Goal: Transaction & Acquisition: Purchase product/service

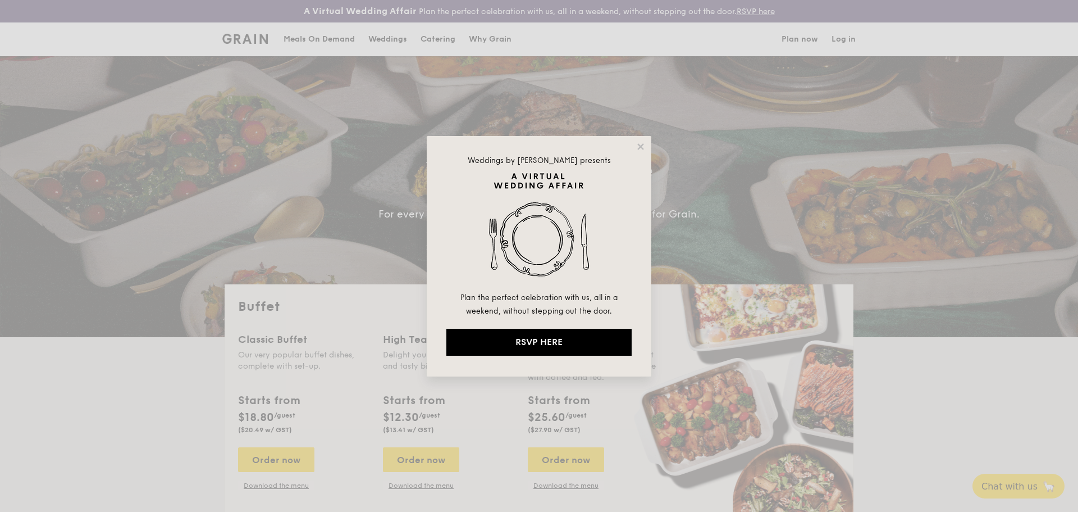
select select
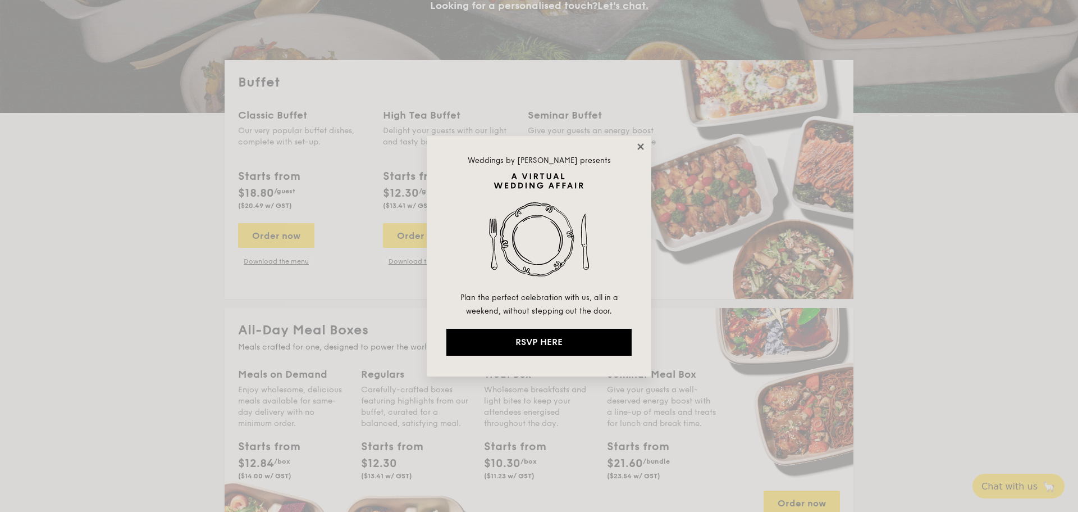
click at [642, 144] on icon at bounding box center [640, 146] width 6 height 6
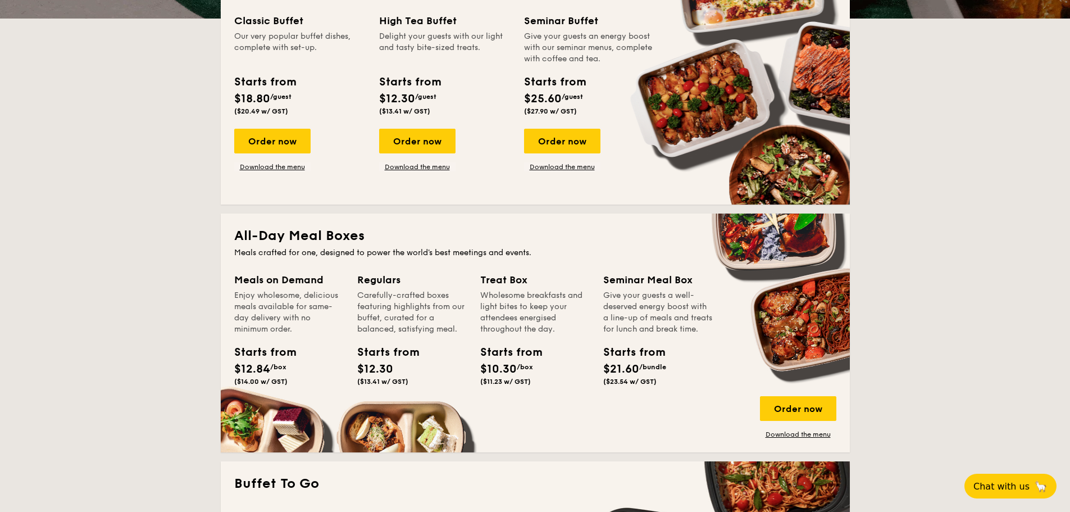
scroll to position [317, 0]
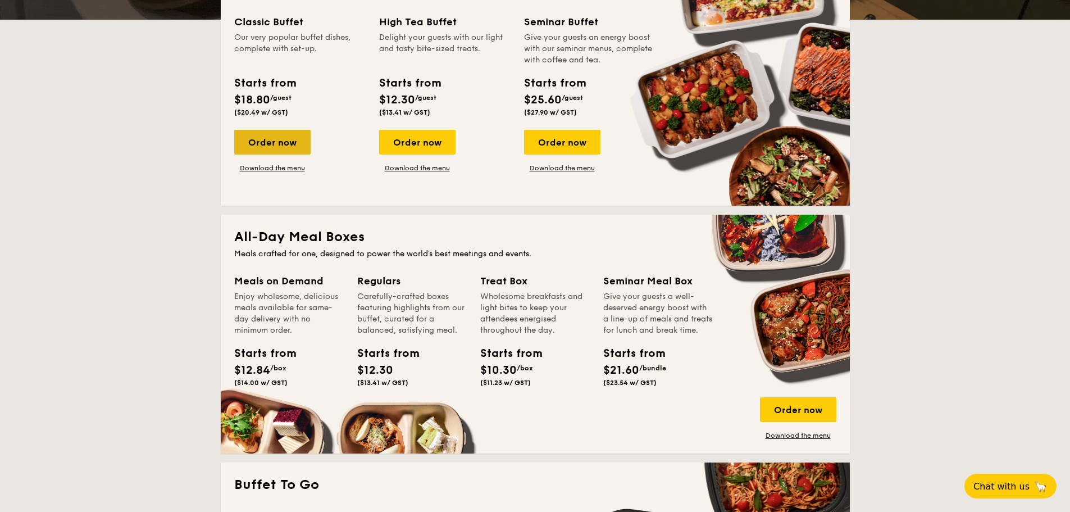
click at [305, 143] on div "Order now" at bounding box center [272, 142] width 76 height 25
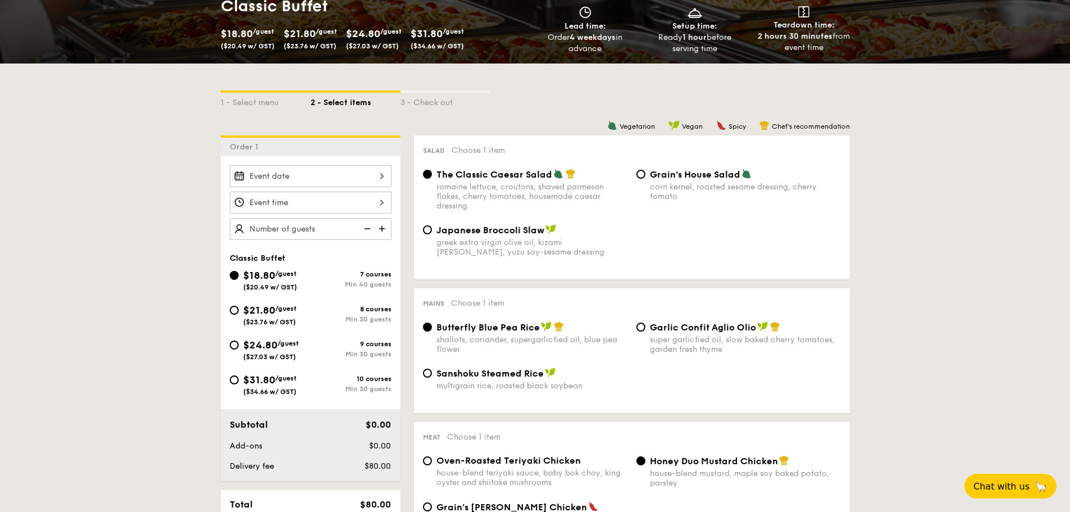
scroll to position [204, 0]
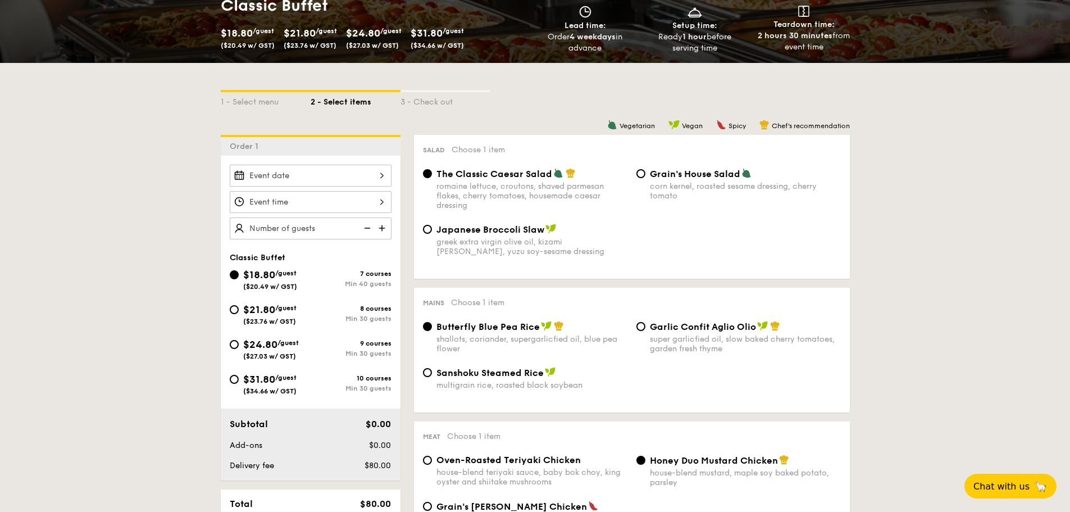
click at [386, 226] on img at bounding box center [383, 227] width 17 height 21
type input "40 guests"
click at [236, 309] on input "$21.80 /guest ($23.76 w/ GST) 8 courses Min 30 guests" at bounding box center [234, 309] width 9 height 9
radio input "true"
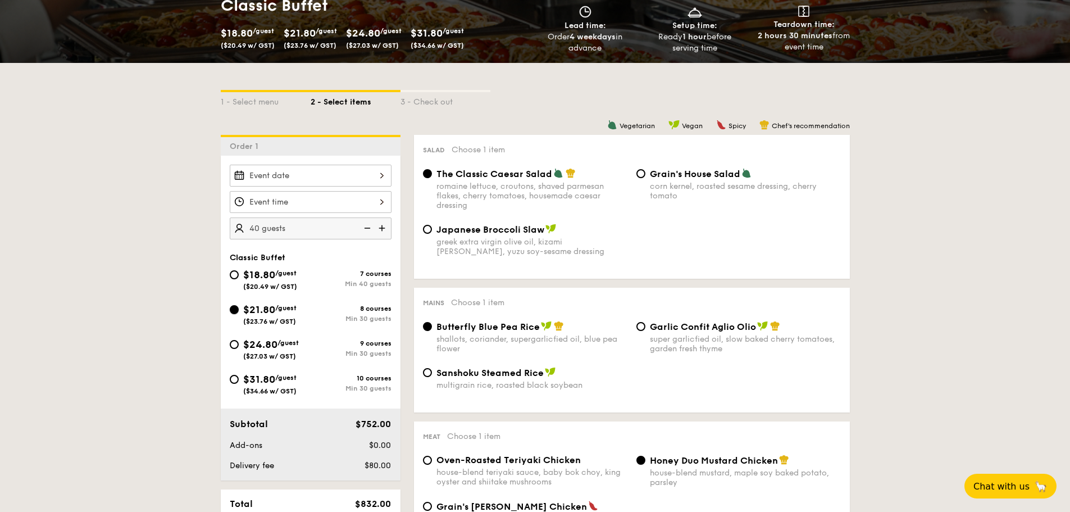
radio input "true"
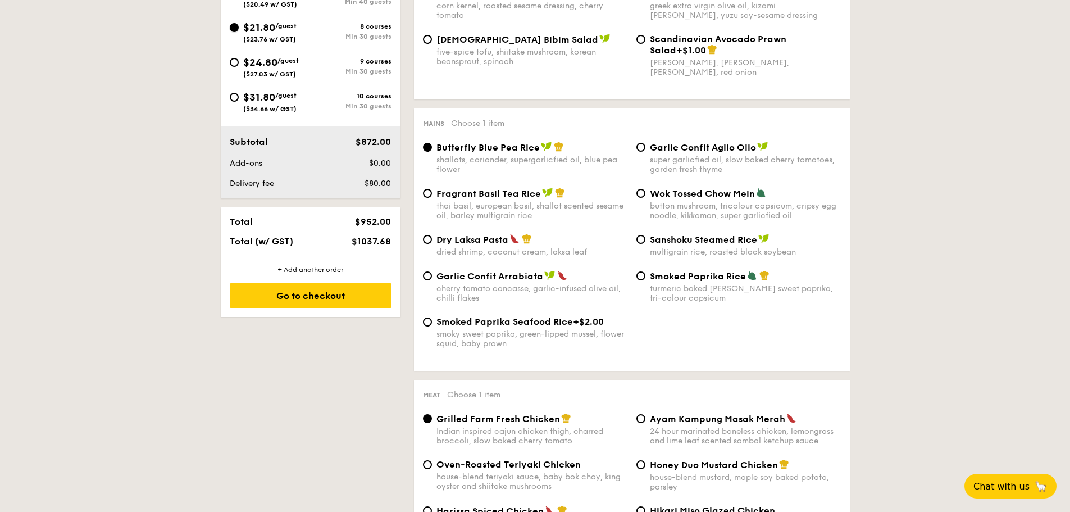
scroll to position [486, 0]
click at [469, 240] on span "Dry Laksa Pasta" at bounding box center [472, 240] width 72 height 11
click at [432, 240] on input "Dry Laksa Pasta dried shrimp, coconut cream, laksa leaf" at bounding box center [427, 239] width 9 height 9
radio input "true"
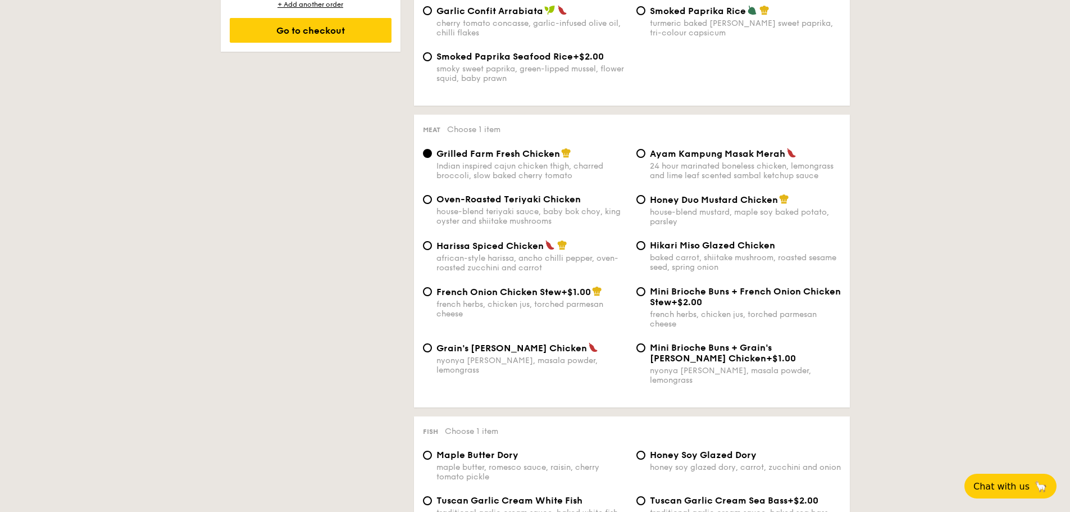
scroll to position [752, 0]
click at [706, 243] on span "Hikari Miso Glazed Chicken" at bounding box center [712, 244] width 125 height 11
click at [645, 243] on input "Hikari Miso Glazed Chicken baked carrot, shiitake mushroom, roasted sesame seed…" at bounding box center [640, 244] width 9 height 9
radio input "true"
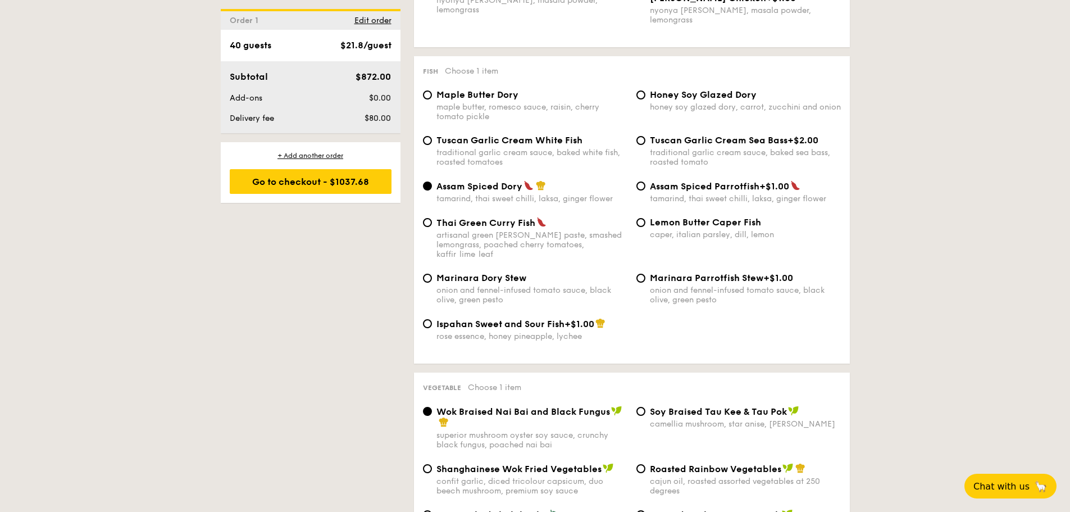
scroll to position [1113, 0]
click at [549, 134] on span "Tuscan Garlic Cream White Fish" at bounding box center [509, 139] width 146 height 11
click at [432, 135] on input "Tuscan Garlic Cream White Fish traditional garlic cream sauce, baked white fish…" at bounding box center [427, 139] width 9 height 9
radio input "true"
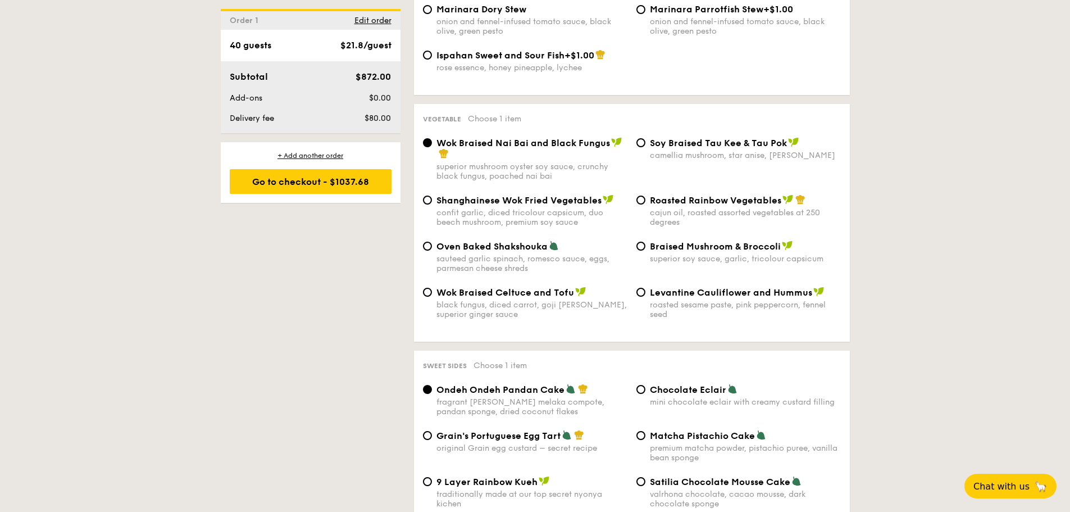
scroll to position [1380, 0]
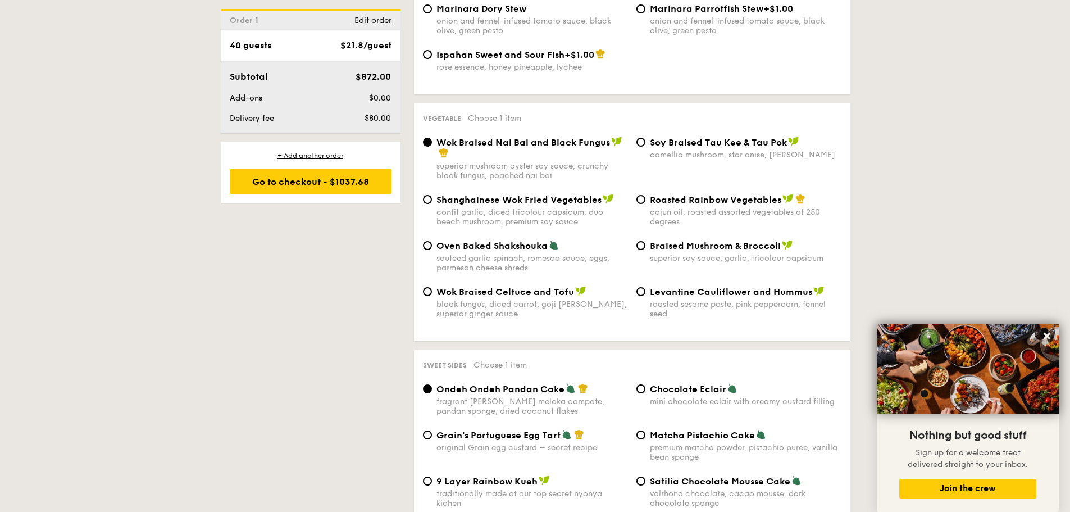
click at [558, 194] on span "Shanghainese Wok Fried Vegetables" at bounding box center [518, 199] width 165 height 11
click at [432, 195] on input "Shanghainese Wok Fried Vegetables confit garlic, diced tricolour capsicum, duo …" at bounding box center [427, 199] width 9 height 9
radio input "true"
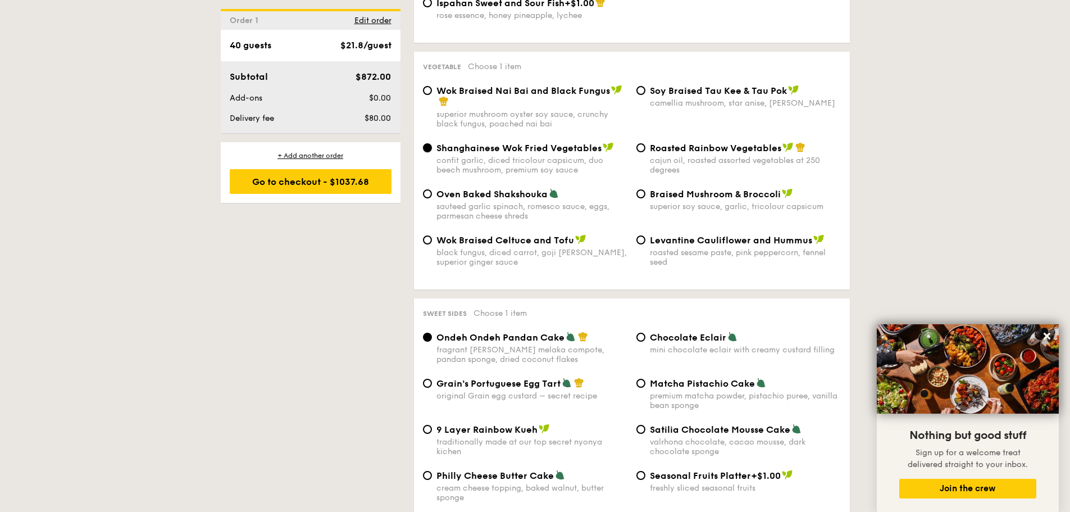
scroll to position [1431, 0]
click at [734, 236] on span "Levantine Cauliflower and Hummus" at bounding box center [731, 241] width 162 height 11
click at [645, 236] on input "Levantine Cauliflower and Hummus roasted sesame paste, pink peppercorn, fennel …" at bounding box center [640, 240] width 9 height 9
radio input "true"
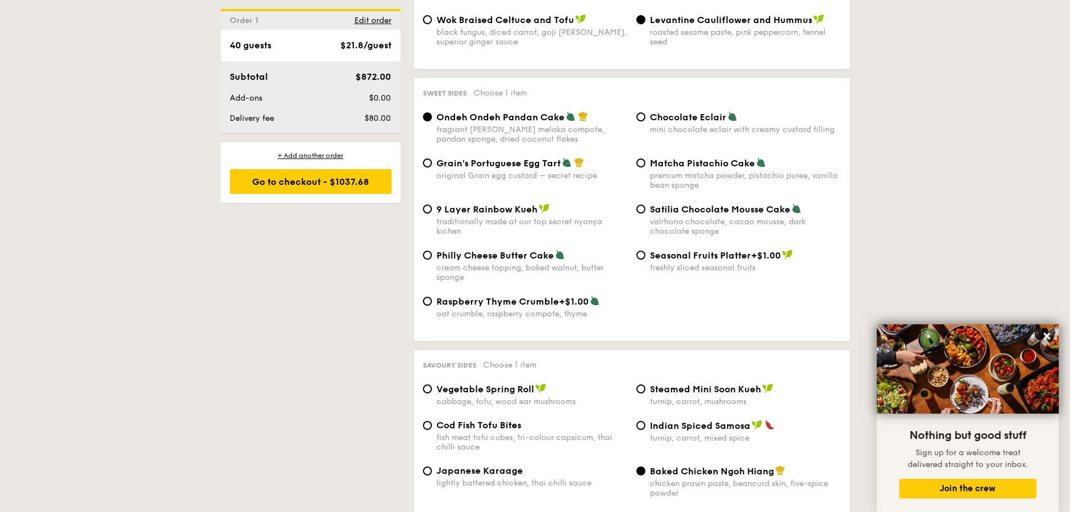
scroll to position [1653, 0]
click at [513, 157] on div "Grain's Portuguese Egg Tart" at bounding box center [531, 162] width 191 height 11
click at [432, 158] on input "Grain's Portuguese Egg Tart original Grain egg custard – secret recipe" at bounding box center [427, 162] width 9 height 9
radio input "true"
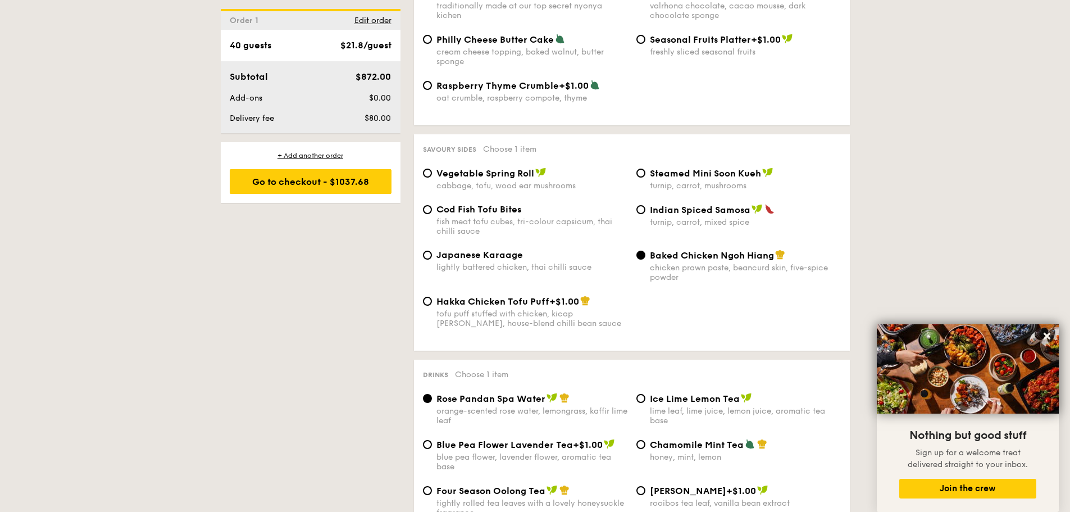
scroll to position [1868, 0]
click at [512, 249] on span "Japanese Karaage" at bounding box center [479, 254] width 86 height 11
click at [432, 250] on input "Japanese Karaage lightly battered chicken, thai chilli sauce" at bounding box center [427, 254] width 9 height 9
radio input "true"
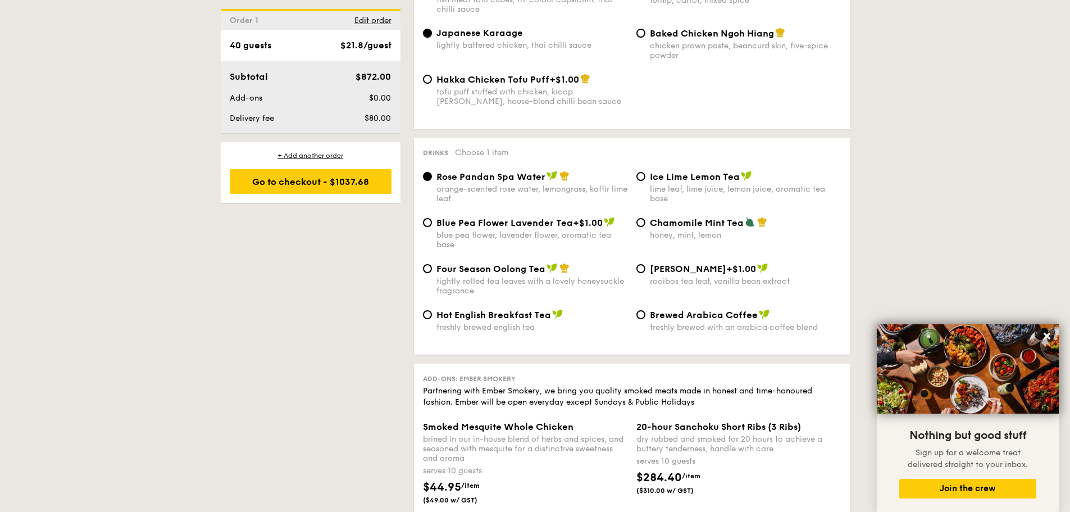
scroll to position [2090, 0]
click at [685, 171] on span "Ice Lime Lemon Tea" at bounding box center [695, 176] width 90 height 11
click at [645, 171] on input "Ice Lime Lemon Tea lime leaf, lime juice, lemon juice, aromatic tea base" at bounding box center [640, 175] width 9 height 9
radio input "true"
click at [537, 263] on span "Four Season Oolong Tea" at bounding box center [490, 268] width 109 height 11
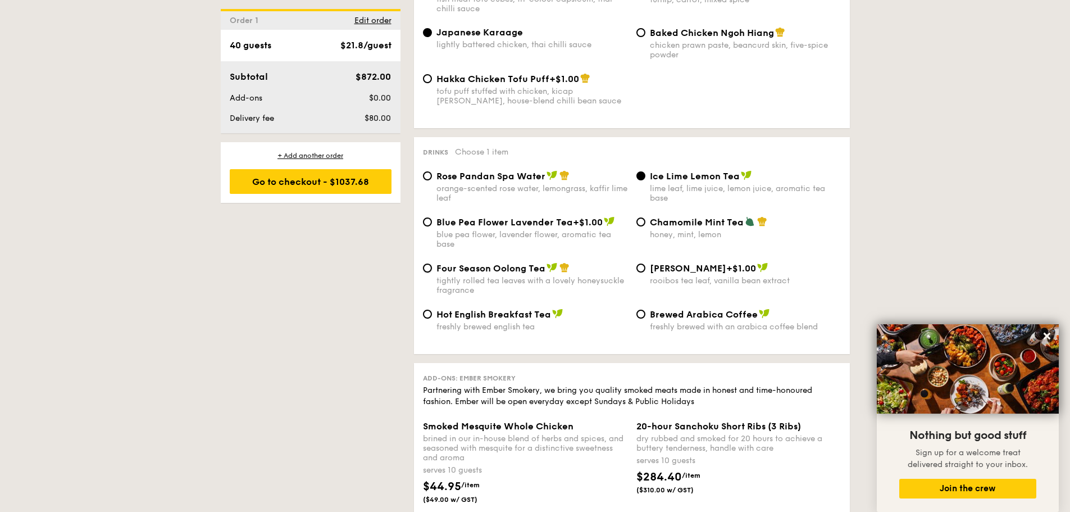
click at [432, 263] on input "Four Season Oolong Tea tightly rolled tea leaves with a lovely honeysuckle frag…" at bounding box center [427, 267] width 9 height 9
radio input "true"
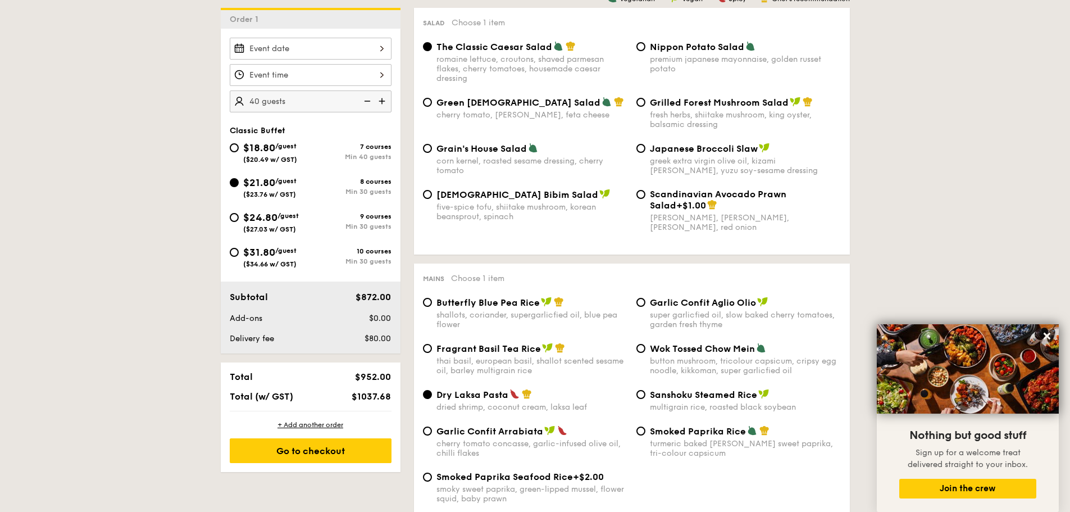
scroll to position [227, 0]
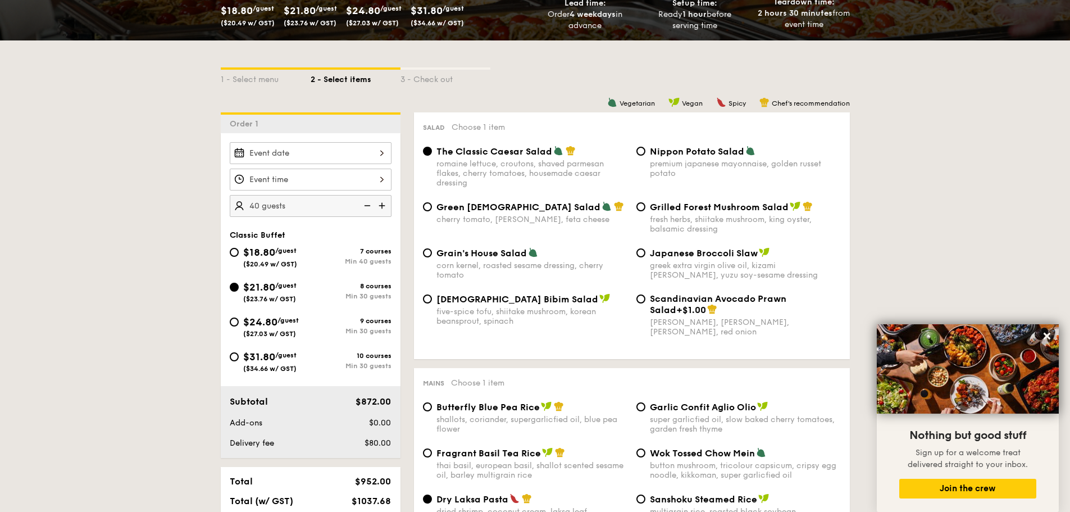
click at [368, 207] on img at bounding box center [366, 205] width 17 height 21
click at [368, 206] on img at bounding box center [366, 205] width 17 height 21
type input "30 guests"
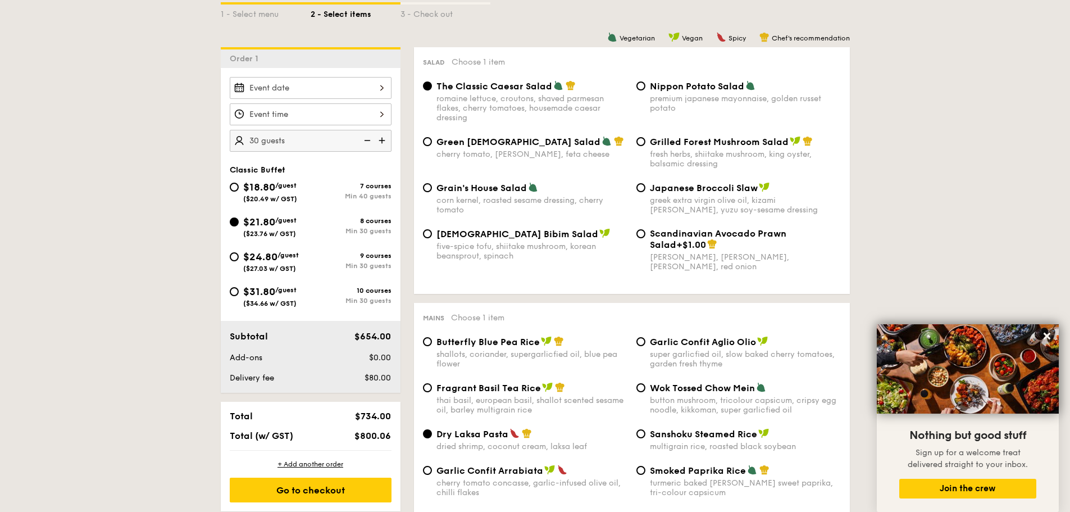
scroll to position [293, 0]
click at [330, 486] on div "Go to checkout" at bounding box center [311, 489] width 162 height 25
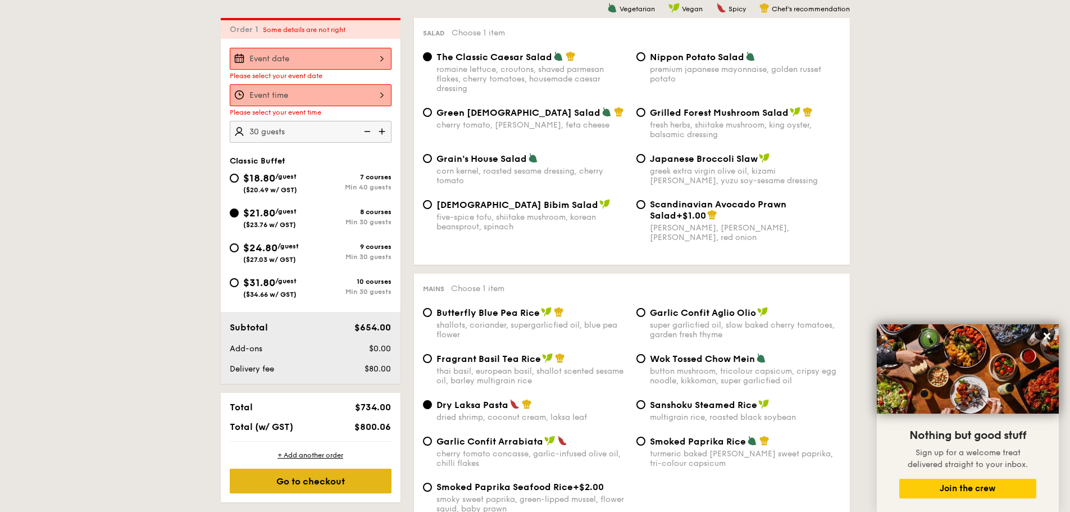
scroll to position [322, 0]
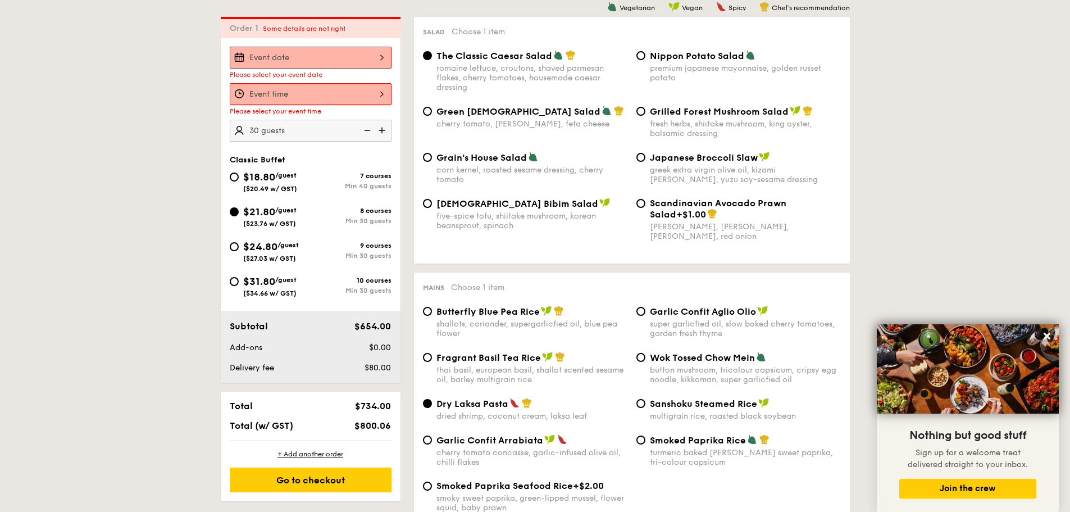
click at [377, 60] on div at bounding box center [311, 58] width 162 height 22
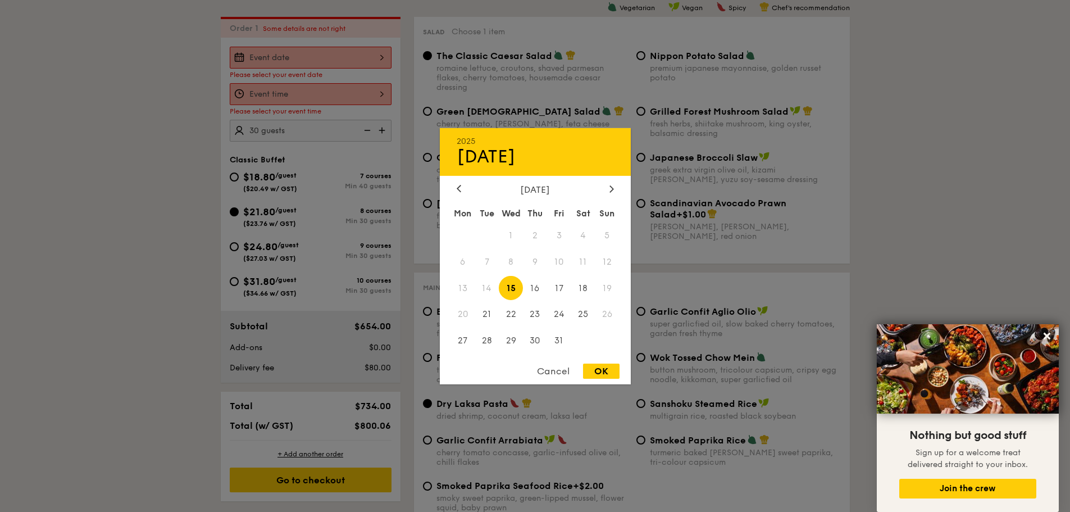
click at [606, 186] on div "October 2025" at bounding box center [535, 189] width 157 height 11
click at [610, 188] on icon at bounding box center [611, 188] width 4 height 7
click at [540, 335] on span "27" at bounding box center [535, 341] width 24 height 24
click at [596, 368] on div "OK" at bounding box center [601, 370] width 37 height 15
type input "Nov 27, 2025"
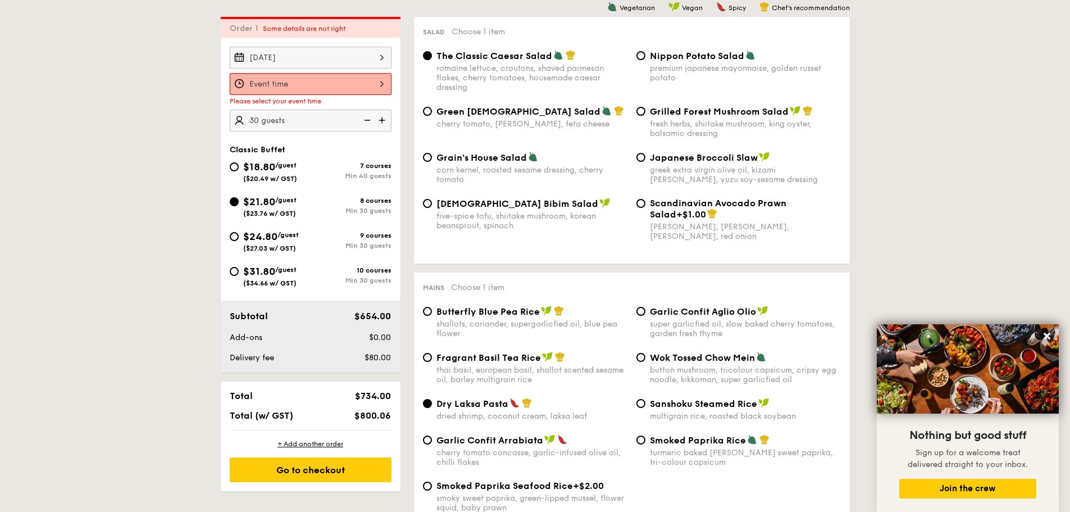
click at [386, 83] on div at bounding box center [311, 84] width 162 height 22
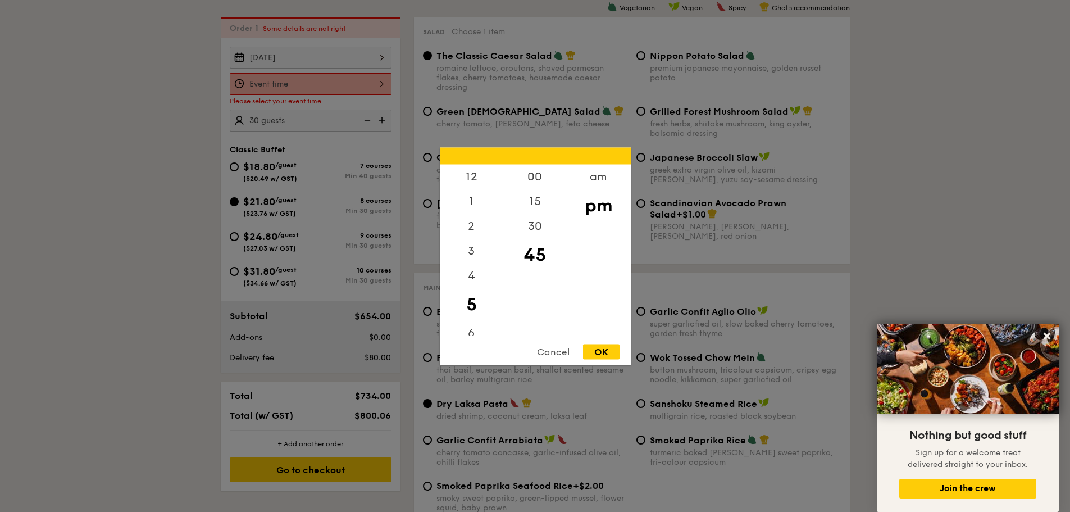
click at [594, 350] on div "OK" at bounding box center [601, 351] width 37 height 15
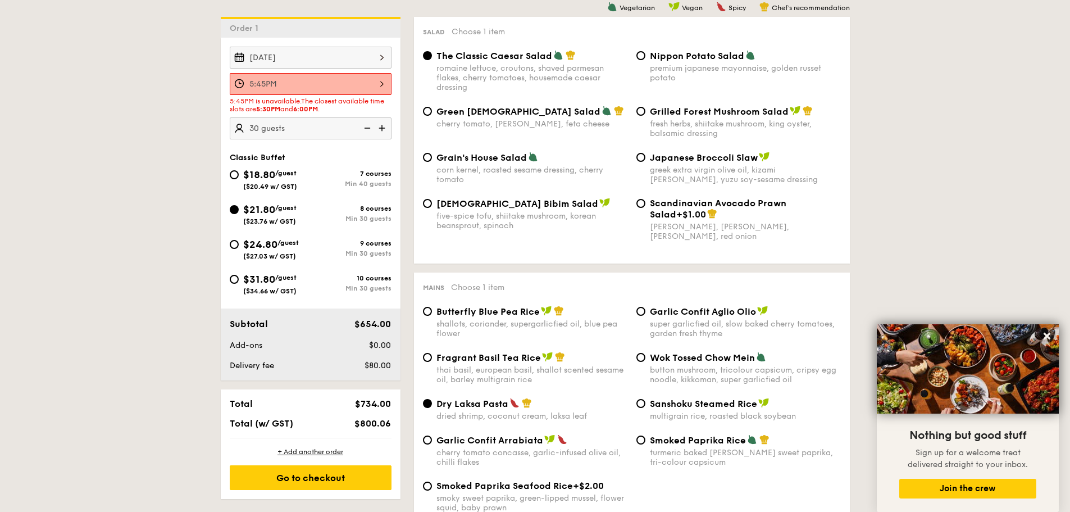
click at [383, 80] on div "5:45PM" at bounding box center [311, 84] width 162 height 22
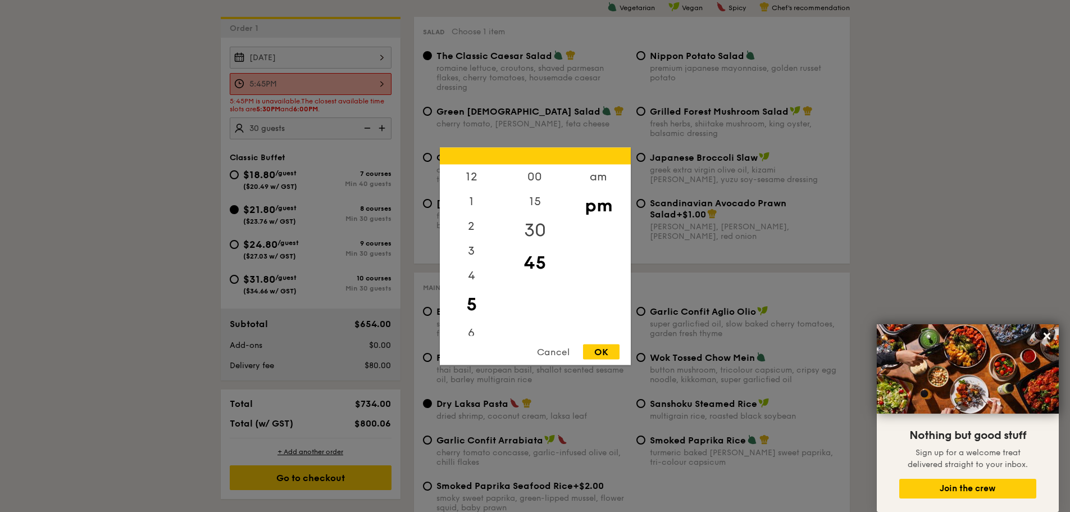
click at [530, 227] on div "30" at bounding box center [534, 229] width 63 height 33
click at [608, 350] on div "OK" at bounding box center [601, 351] width 37 height 15
type input "5:30PM"
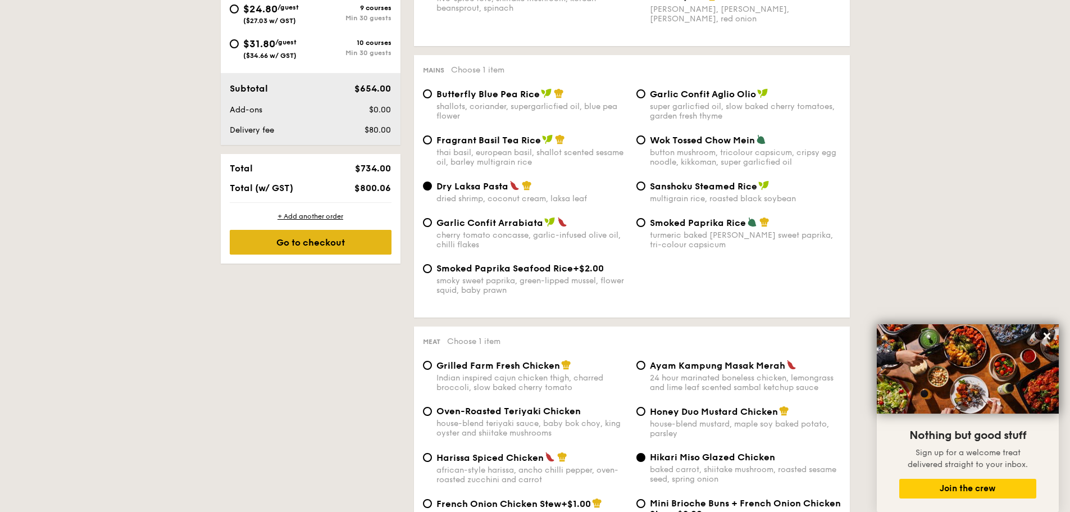
scroll to position [540, 0]
click at [355, 246] on div "Go to checkout" at bounding box center [311, 241] width 162 height 25
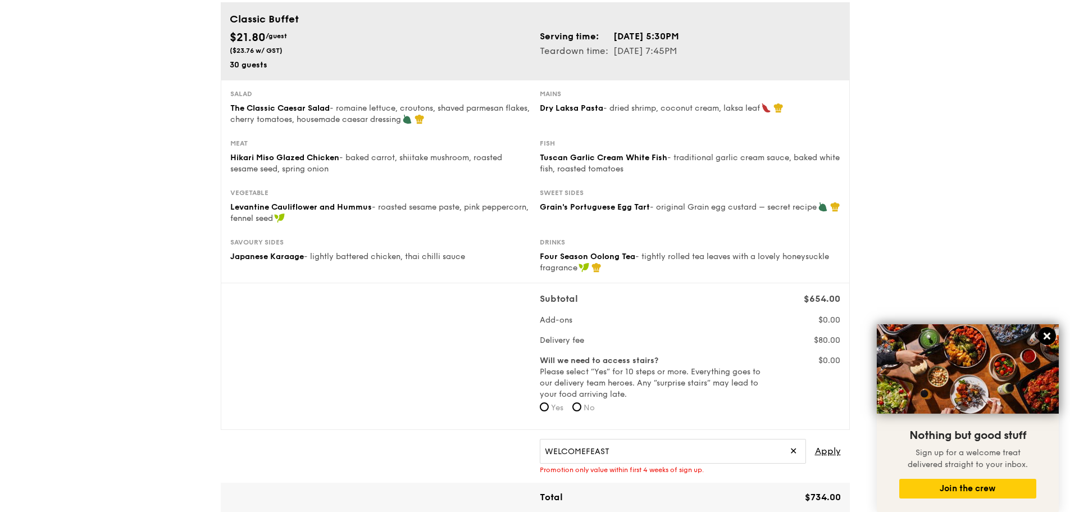
scroll to position [111, 0]
click at [1046, 335] on icon at bounding box center [1046, 335] width 7 height 7
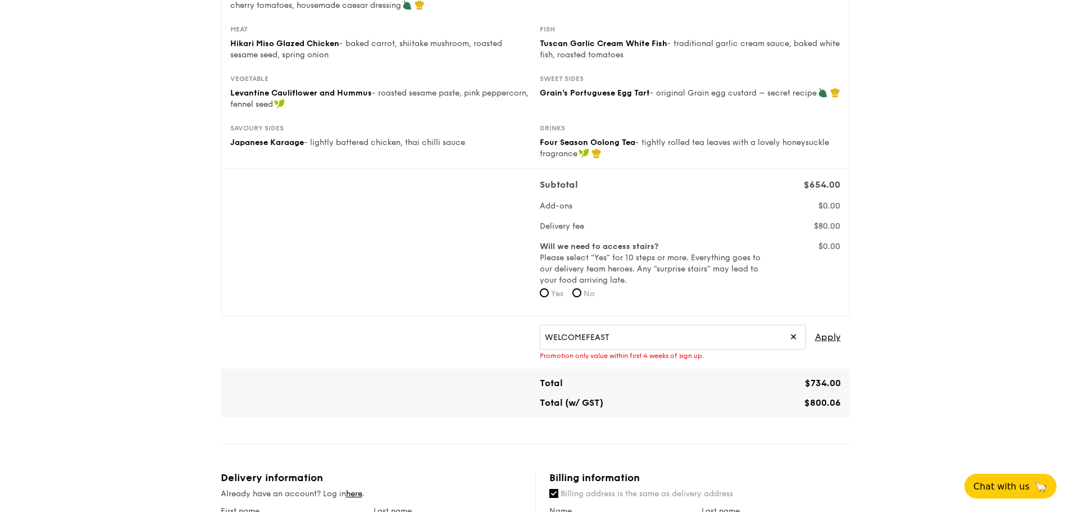
click at [793, 336] on span "✕" at bounding box center [793, 337] width 7 height 25
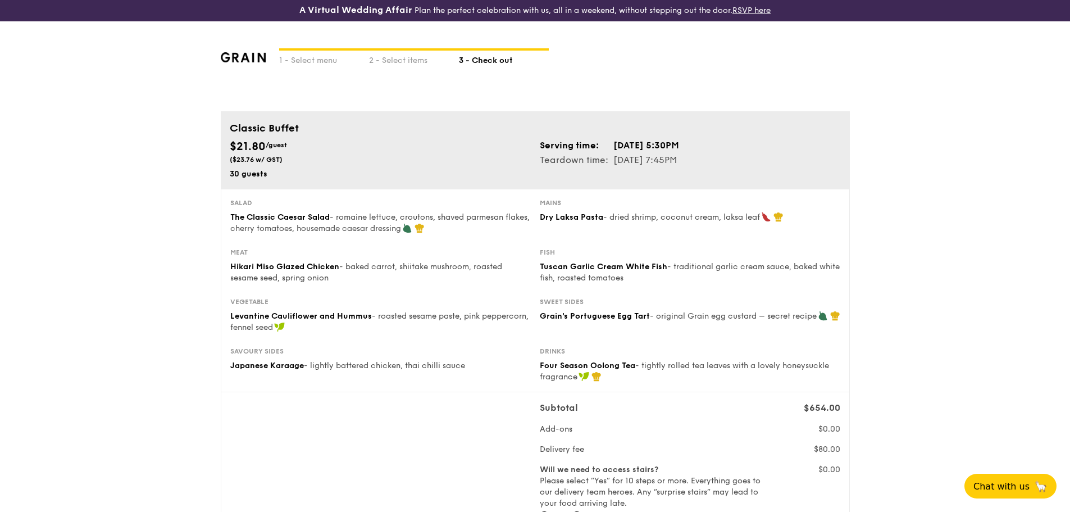
scroll to position [0, 0]
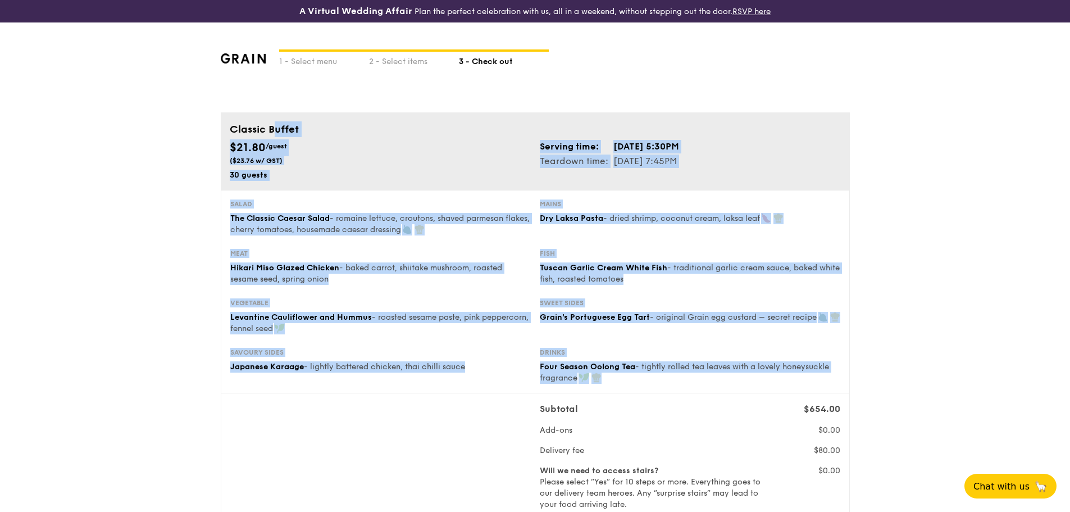
drag, startPoint x: 230, startPoint y: 126, endPoint x: 699, endPoint y: 386, distance: 535.9
click at [699, 386] on div "Classic Buffet $21.80 /guest ($23.76 w/ GST) 30 guests Serving time: Nov 27, 20…" at bounding box center [535, 325] width 629 height 427
copy div "Classic Buffet $21.80 /guest ($23.76 w/ GST) 30 guests Serving time: Nov 27, 20…"
click at [251, 53] on img at bounding box center [243, 58] width 45 height 10
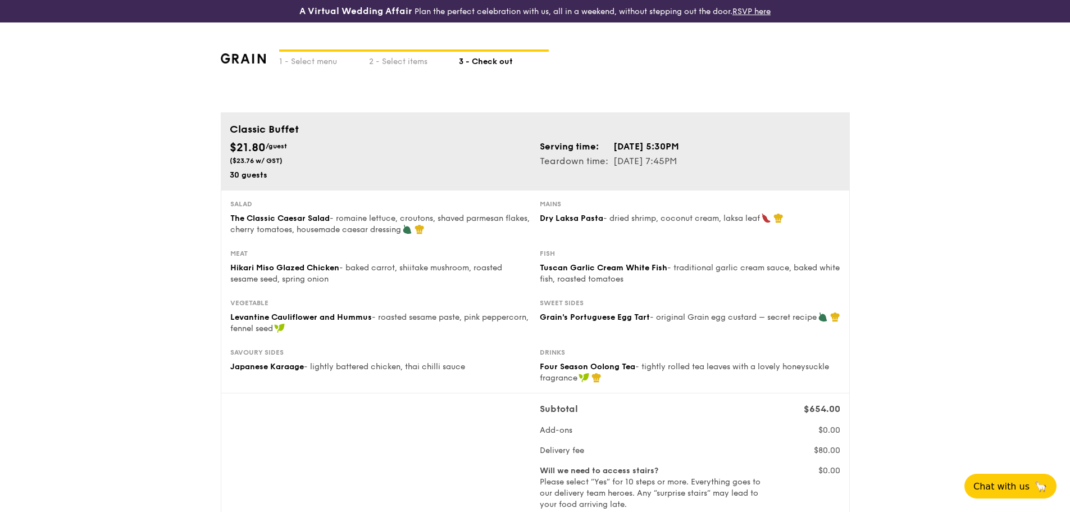
click at [253, 63] on div "1 - Select menu 2 - Select items 3 - Check out" at bounding box center [535, 67] width 629 height 90
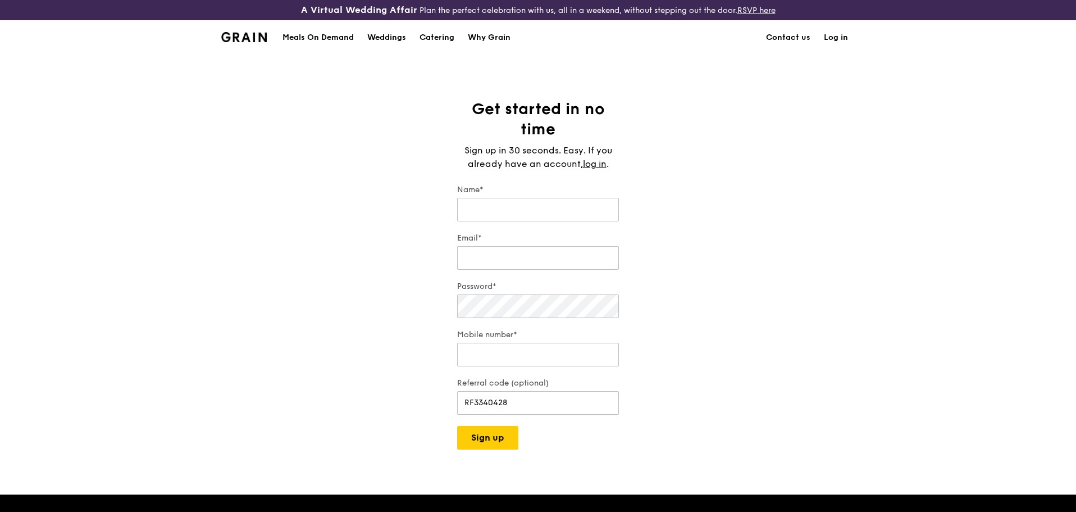
click at [257, 38] on img at bounding box center [243, 37] width 45 height 10
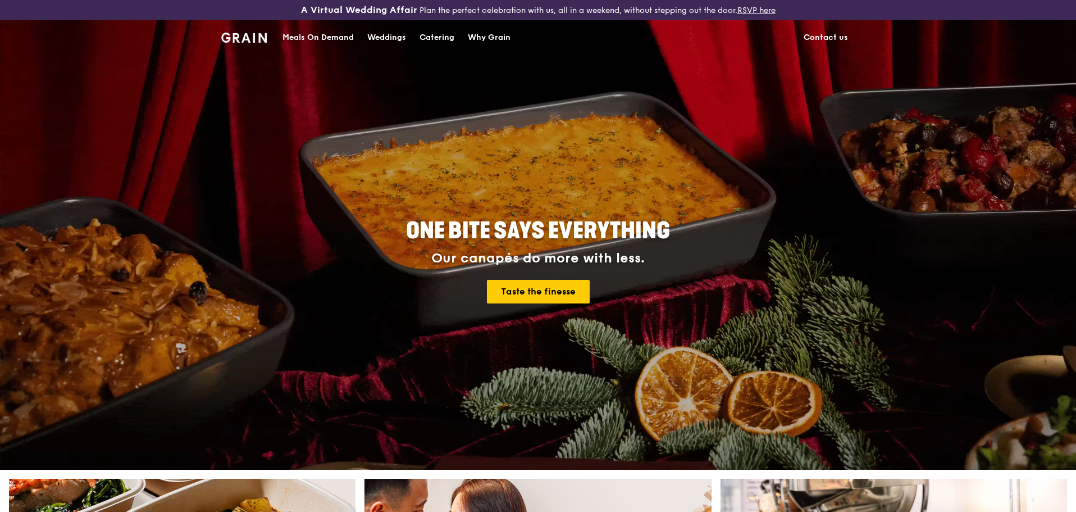
click at [434, 37] on div "Catering" at bounding box center [437, 38] width 35 height 34
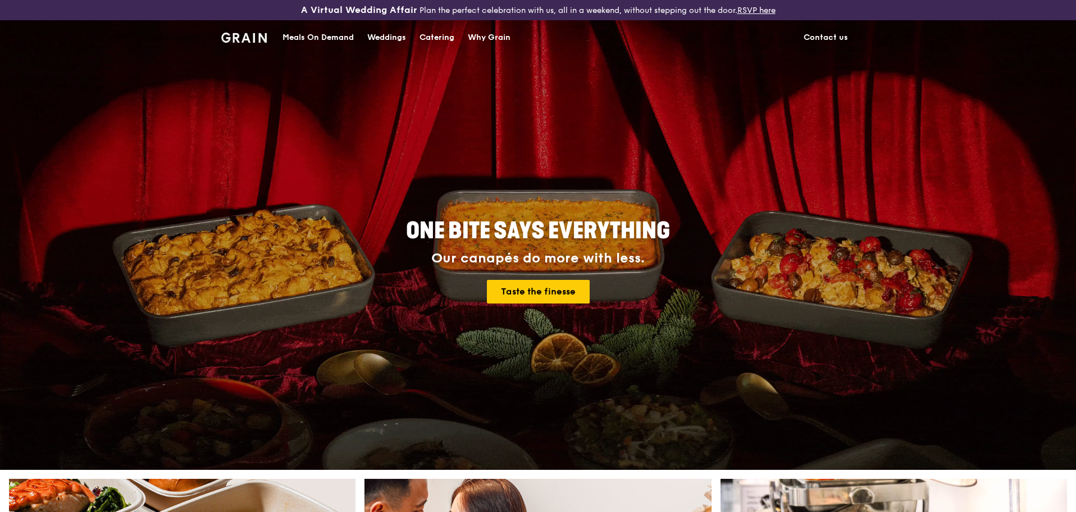
click at [432, 35] on div "Catering" at bounding box center [437, 38] width 35 height 34
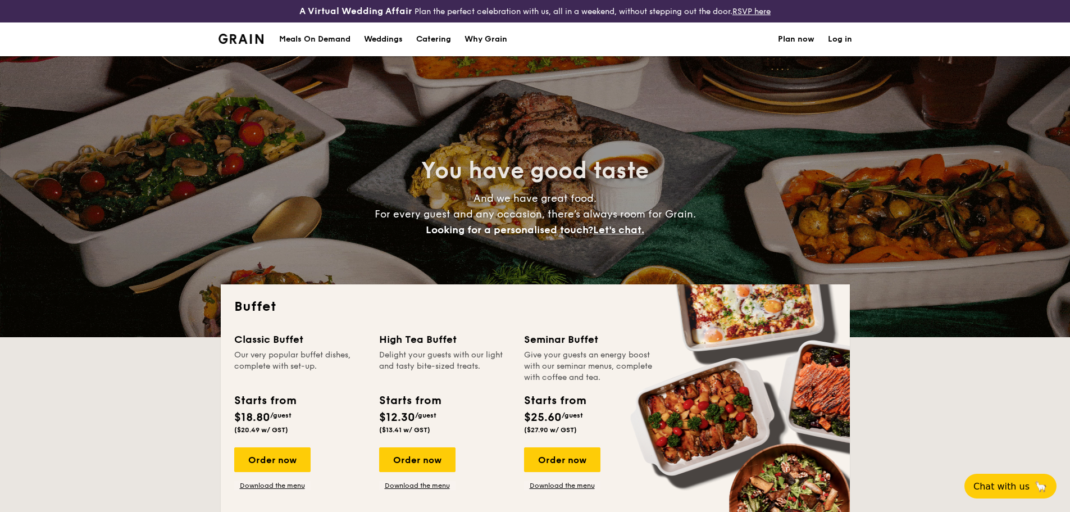
select select
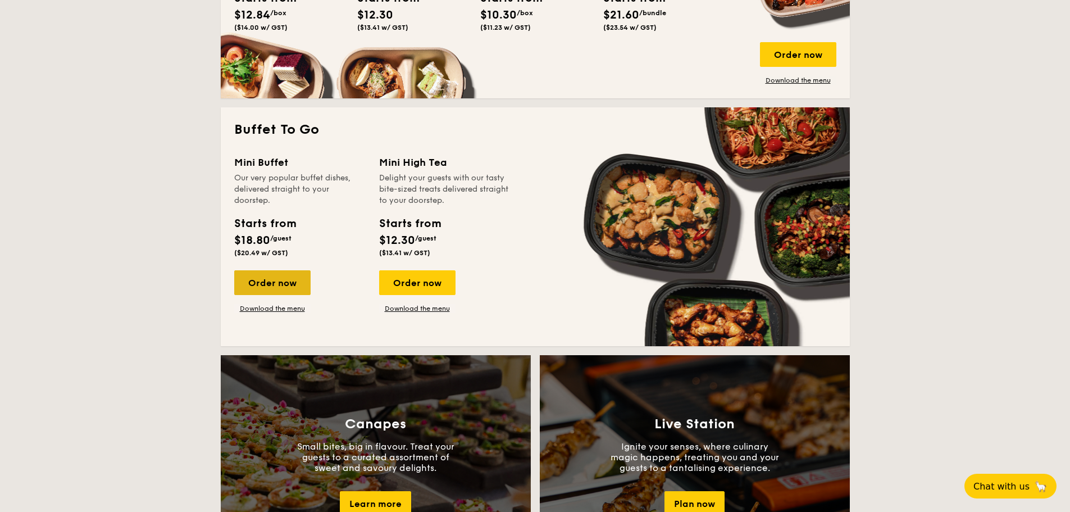
scroll to position [673, 0]
click at [293, 275] on div "Order now" at bounding box center [272, 282] width 76 height 25
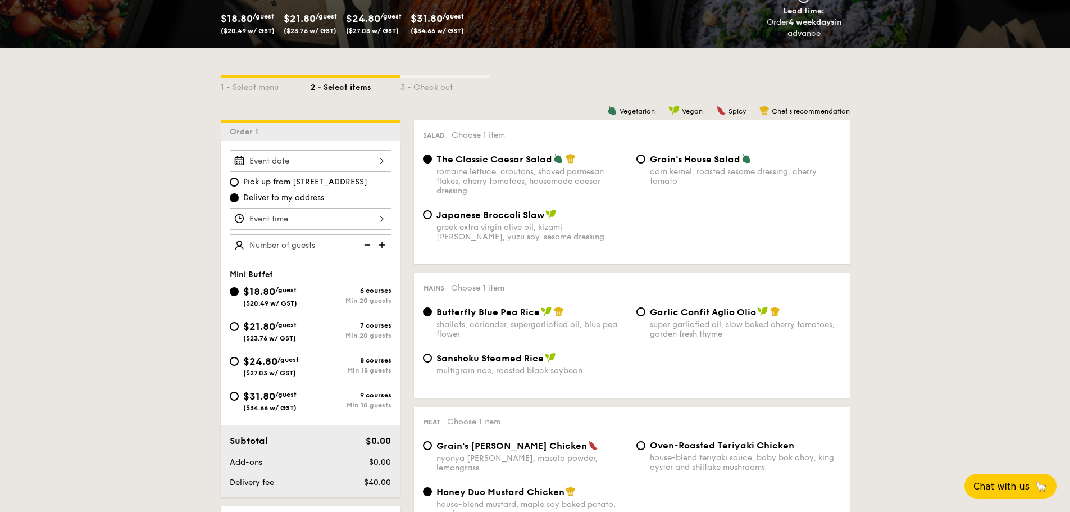
scroll to position [218, 0]
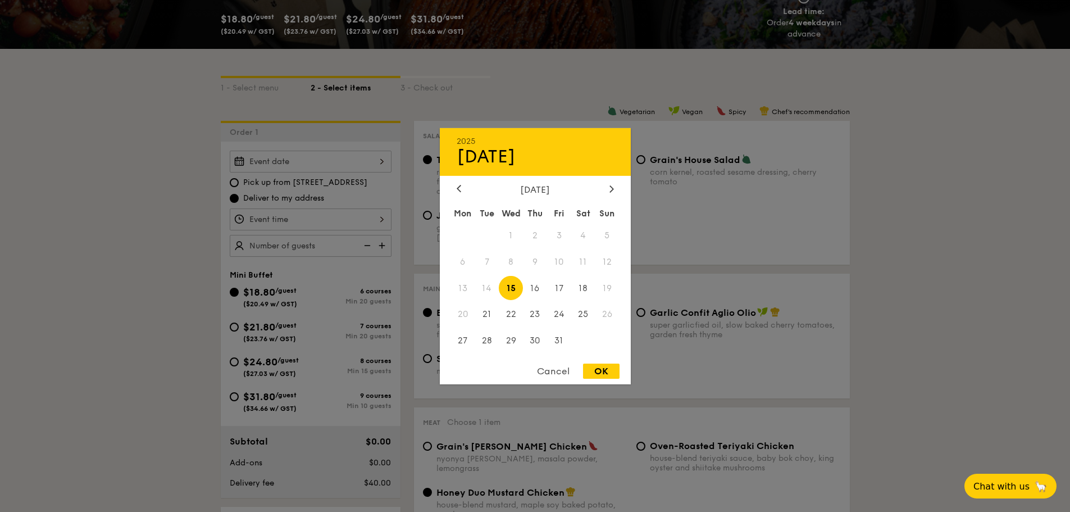
click at [380, 164] on div "2025 Oct 15 October 2025 Mon Tue Wed Thu Fri Sat Sun 1 2 3 4 5 6 7 8 9 10 11 12…" at bounding box center [311, 162] width 162 height 22
click at [615, 190] on div at bounding box center [612, 189] width 10 height 11
click at [534, 336] on span "27" at bounding box center [535, 341] width 24 height 24
click at [407, 270] on div at bounding box center [535, 256] width 1070 height 512
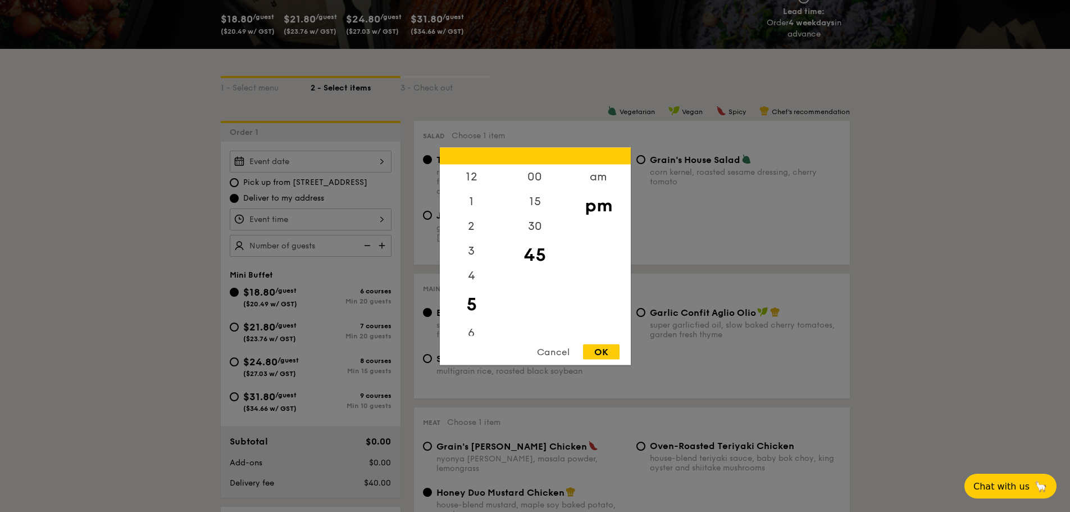
click at [377, 222] on div "12 1 2 3 4 5 6 7 8 9 10 11 00 15 30 45 am pm Cancel OK" at bounding box center [311, 219] width 162 height 22
click at [604, 350] on div "OK" at bounding box center [601, 351] width 37 height 15
type input "5:45PM"
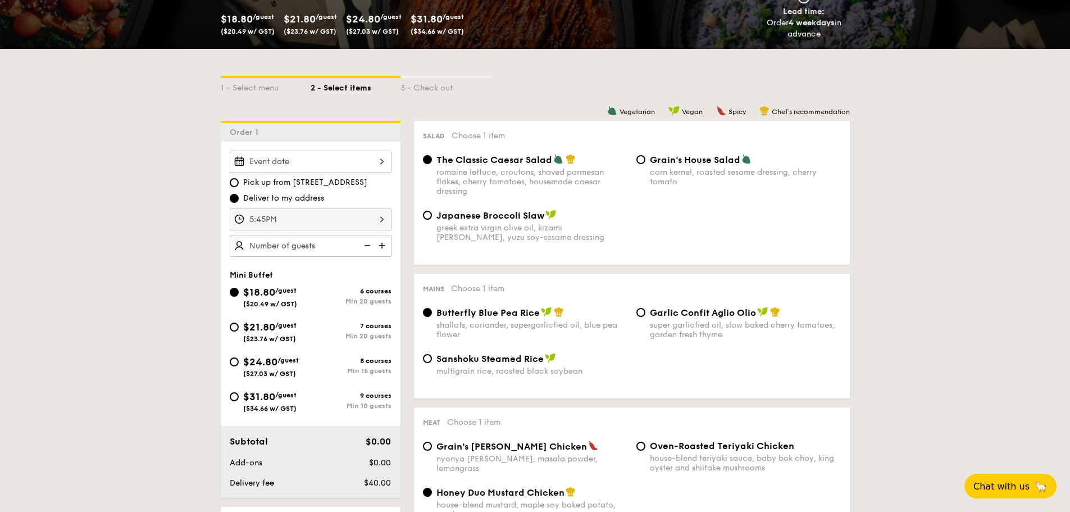
click at [385, 245] on img at bounding box center [383, 245] width 17 height 21
type input "30 guests"
click at [677, 163] on span "Grain's House Salad" at bounding box center [695, 159] width 90 height 11
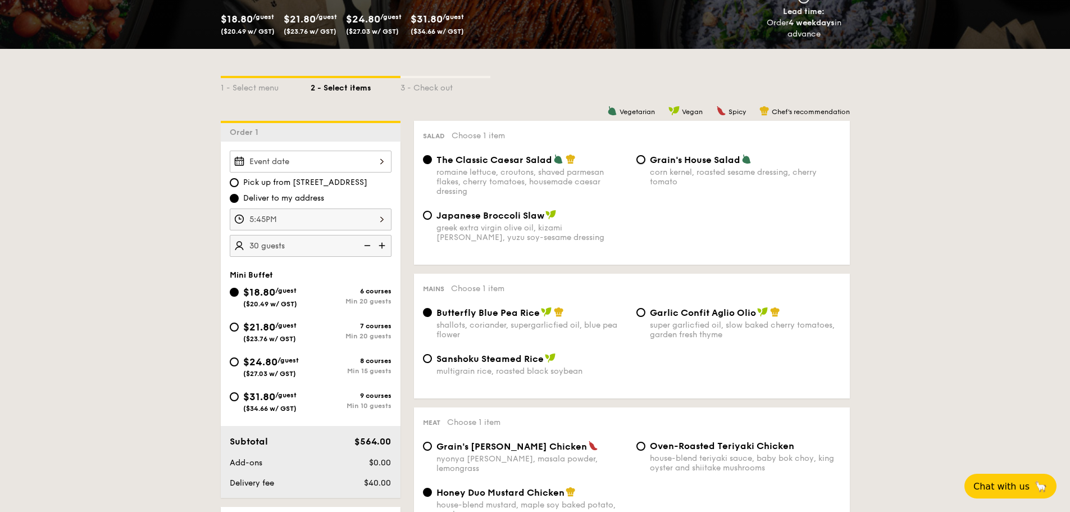
click at [645, 163] on input "Grain's House Salad corn kernel, roasted sesame dressing, cherry tomato" at bounding box center [640, 159] width 9 height 9
radio input "true"
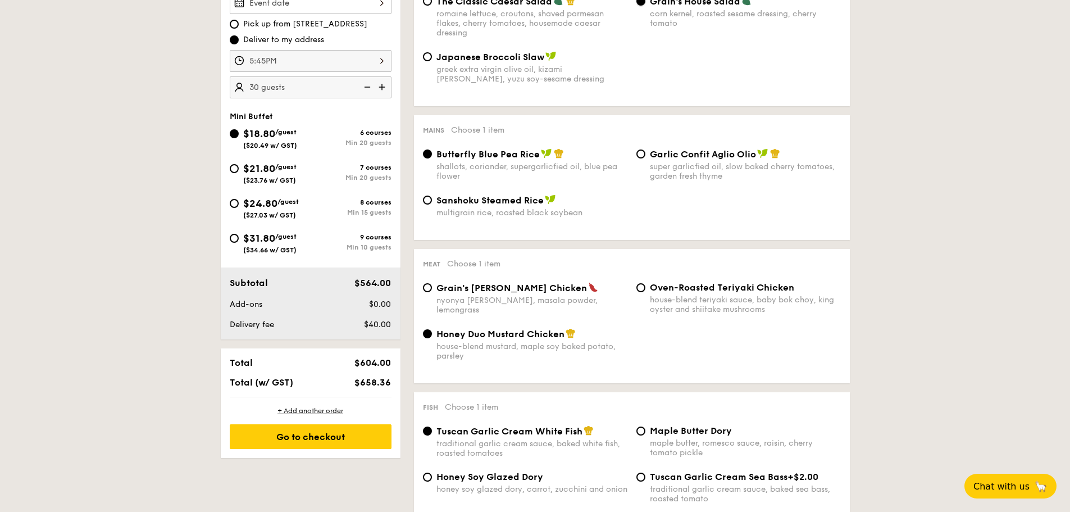
scroll to position [377, 0]
click at [664, 291] on span "Oven-Roasted Teriyaki Chicken" at bounding box center [722, 286] width 144 height 11
click at [645, 291] on input "Oven-Roasted Teriyaki Chicken house-blend teriyaki sauce, baby bok choy, king o…" at bounding box center [640, 286] width 9 height 9
radio input "true"
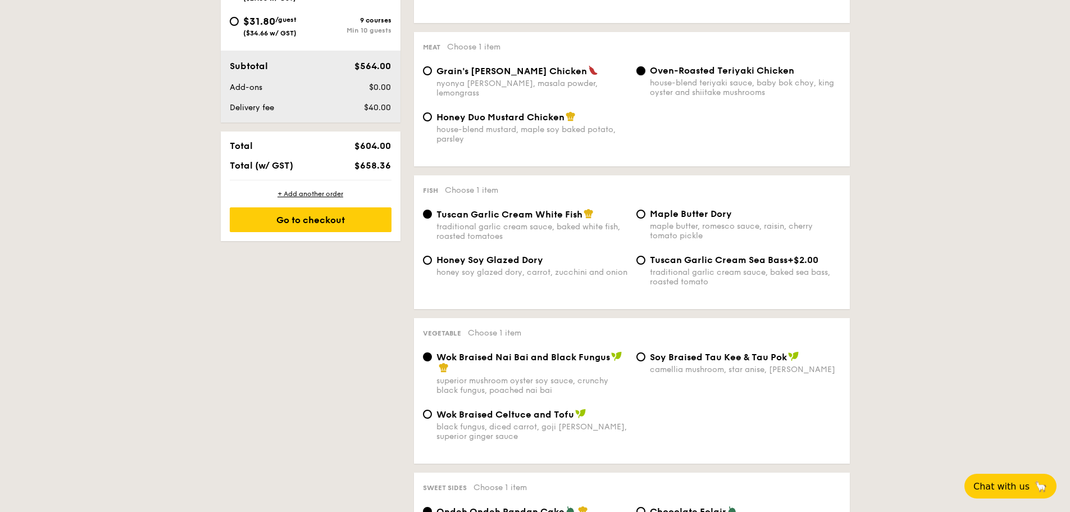
scroll to position [594, 0]
click at [521, 259] on span "Honey Soy Glazed Dory" at bounding box center [489, 259] width 107 height 11
click at [432, 259] on input "Honey Soy Glazed Dory honey soy glazed dory, carrot, zucchini and onion" at bounding box center [427, 259] width 9 height 9
radio input "true"
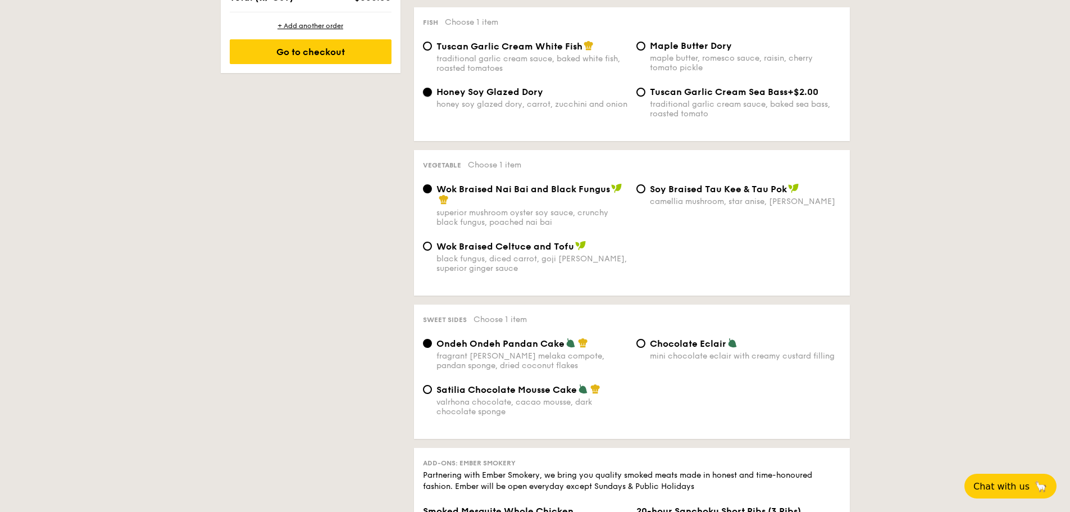
scroll to position [762, 0]
click at [660, 187] on span "⁠Soy Braised Tau Kee & Tau Pok" at bounding box center [718, 188] width 137 height 11
click at [645, 187] on input "⁠Soy Braised Tau Kee & Tau Pok camellia mushroom, star anise, goji berry" at bounding box center [640, 188] width 9 height 9
radio input "true"
click at [515, 389] on span "Satilia Chocolate Mousse Cake" at bounding box center [506, 389] width 140 height 11
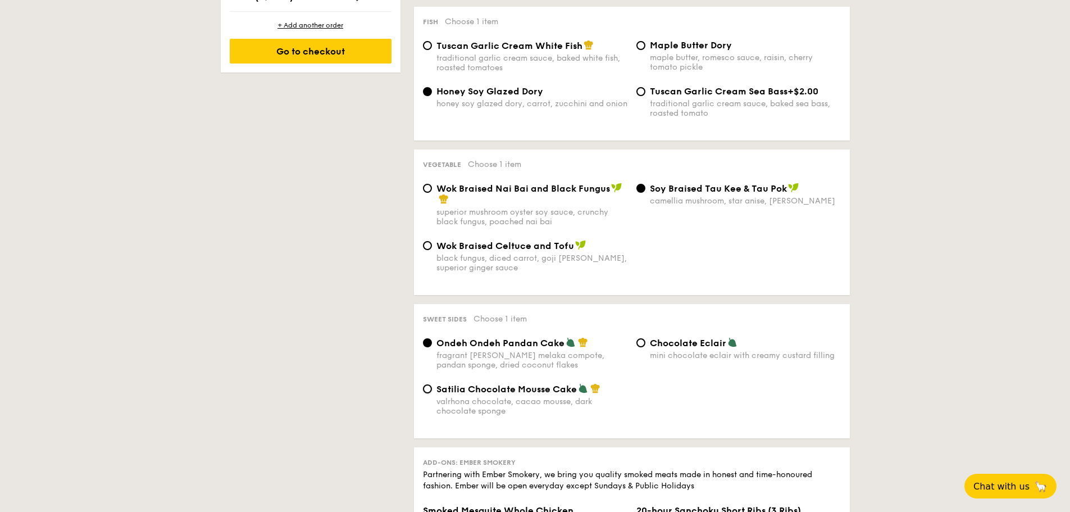
click at [432, 389] on input "Satilia Chocolate Mousse Cake valrhona chocolate, cacao mousse, dark chocolate …" at bounding box center [427, 388] width 9 height 9
radio input "true"
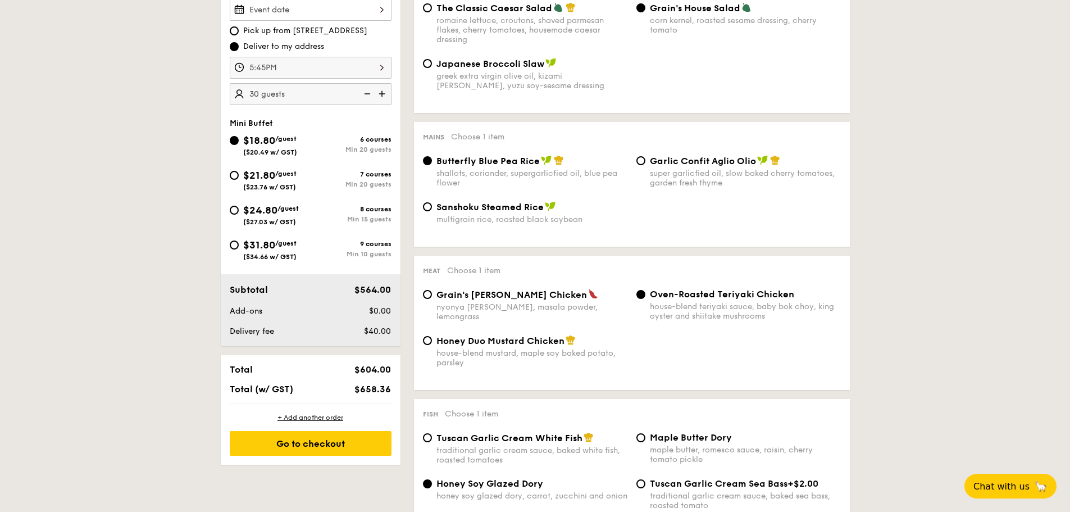
scroll to position [370, 0]
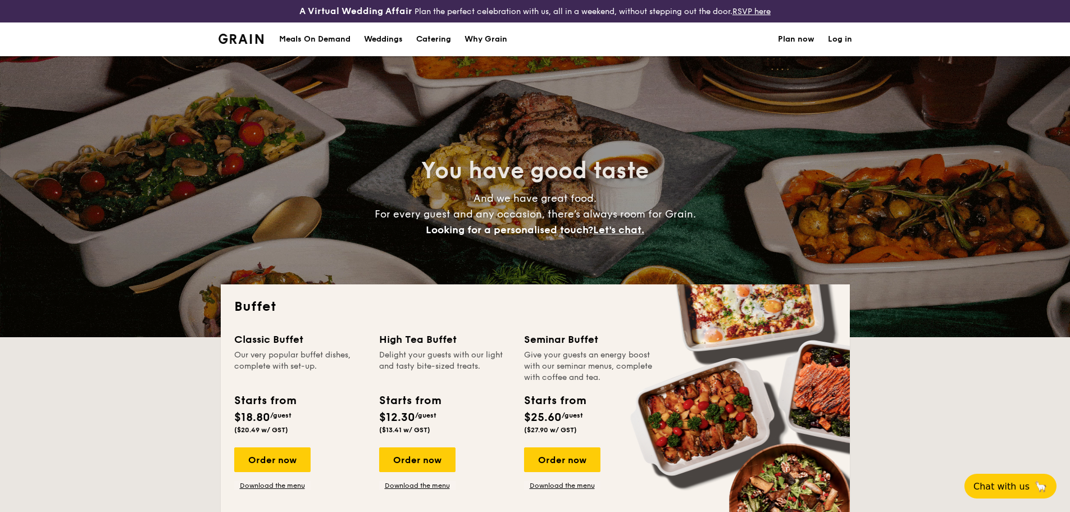
select select
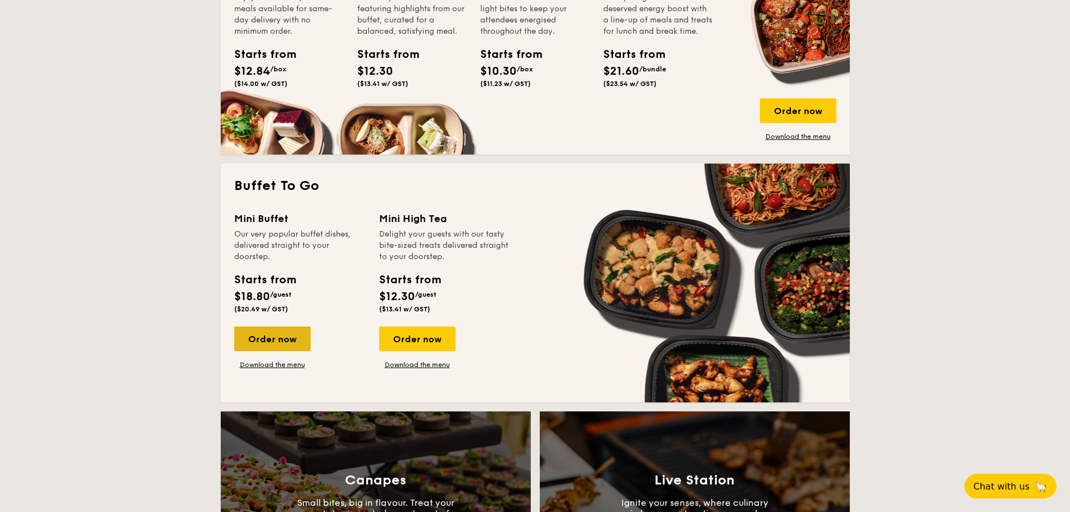
scroll to position [617, 0]
click at [270, 339] on div "Order now" at bounding box center [272, 338] width 76 height 25
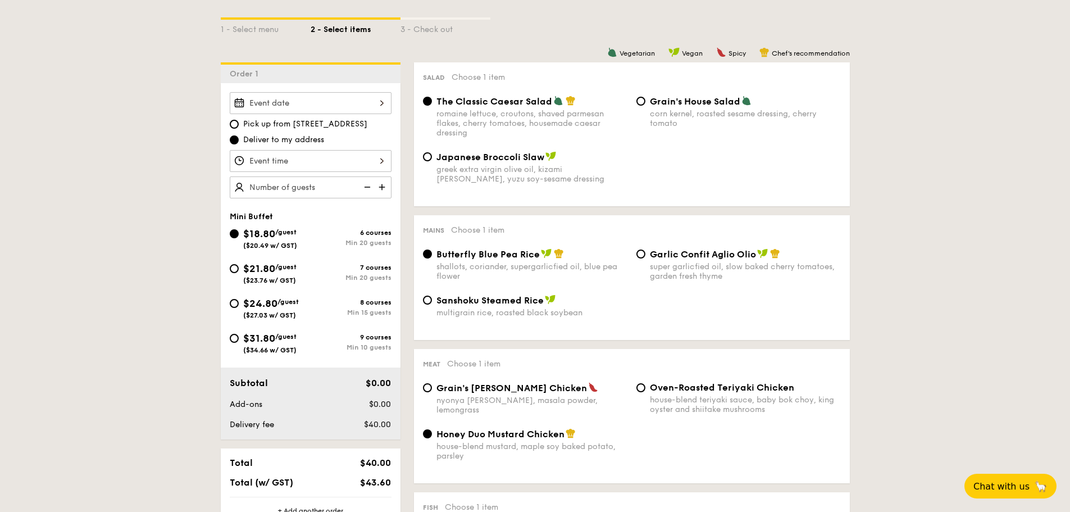
scroll to position [278, 0]
click at [265, 269] on span "$21.80" at bounding box center [259, 267] width 32 height 12
click at [239, 269] on input "$21.80 /guest ($23.76 w/ GST) 7 courses Min 20 guests" at bounding box center [234, 267] width 9 height 9
radio input "true"
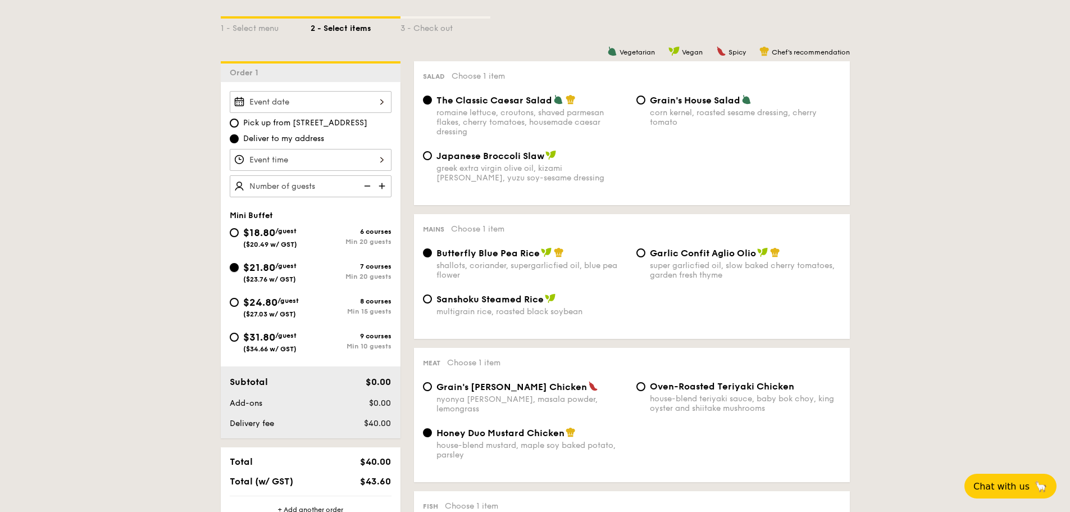
radio input "true"
radio input "false"
radio input "true"
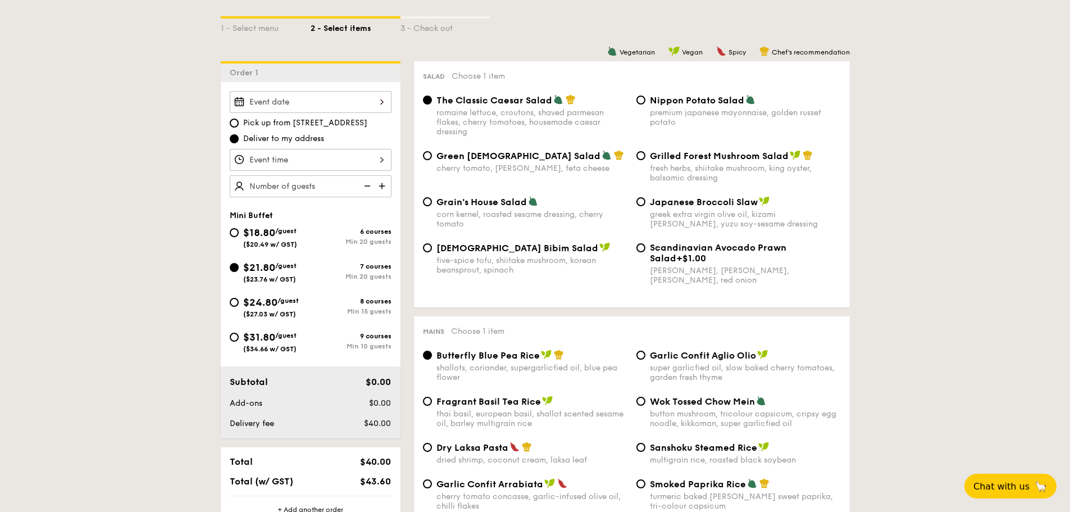
click at [379, 184] on img at bounding box center [383, 185] width 17 height 21
click at [381, 184] on img at bounding box center [383, 185] width 17 height 21
type input "25 guests"
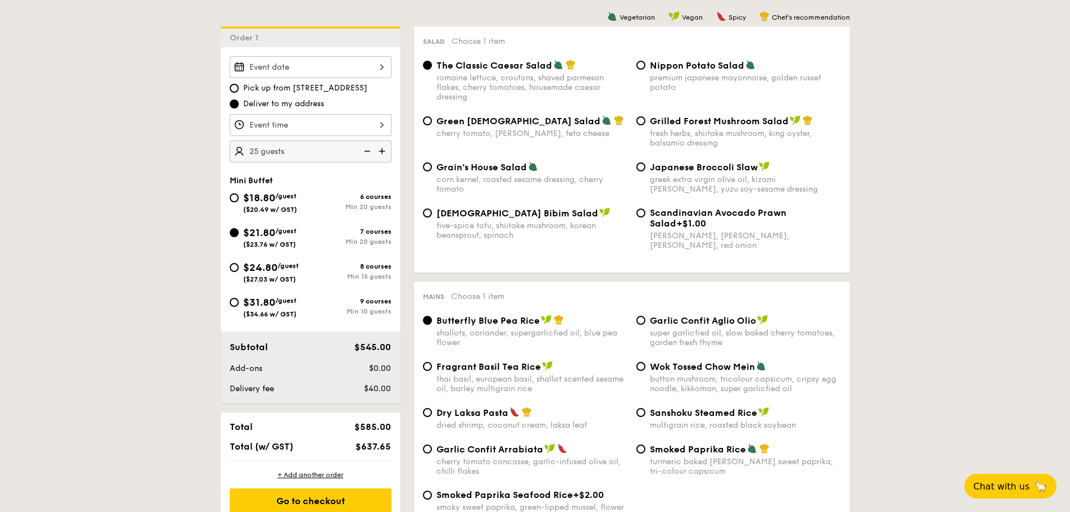
scroll to position [312, 0]
